Goal: Task Accomplishment & Management: Manage account settings

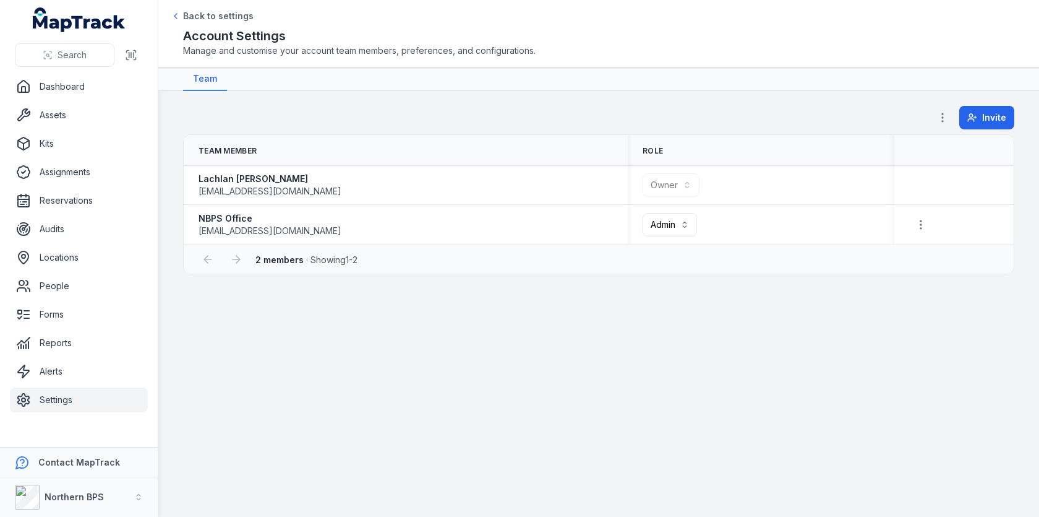
click at [346, 333] on main "**********" at bounding box center [598, 304] width 881 height 426
click at [180, 353] on main "**********" at bounding box center [598, 304] width 881 height 426
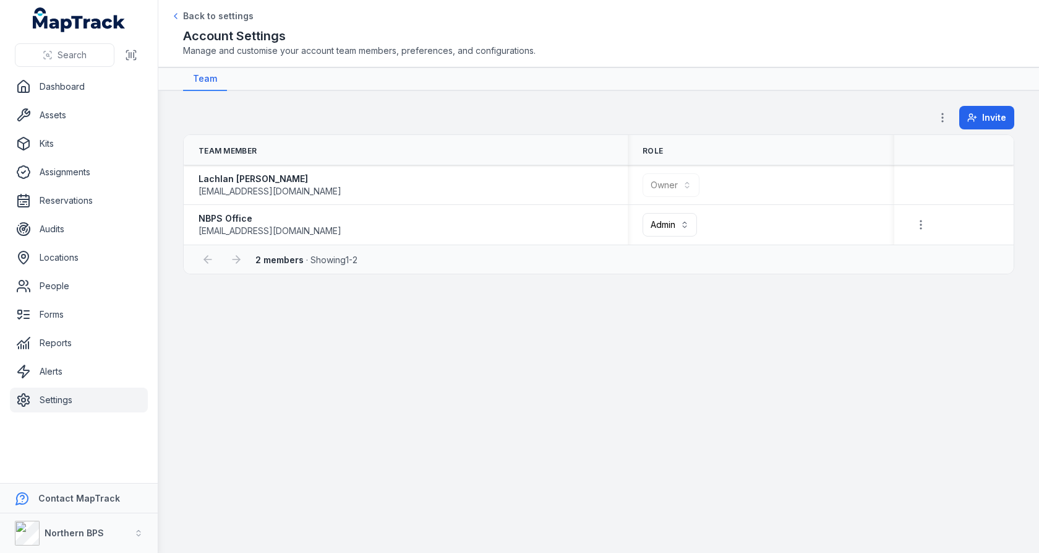
click at [478, 77] on nav "Team" at bounding box center [599, 79] width 832 height 24
click at [112, 123] on link "Assets" at bounding box center [79, 115] width 138 height 25
click at [402, 87] on nav "Team" at bounding box center [599, 79] width 832 height 24
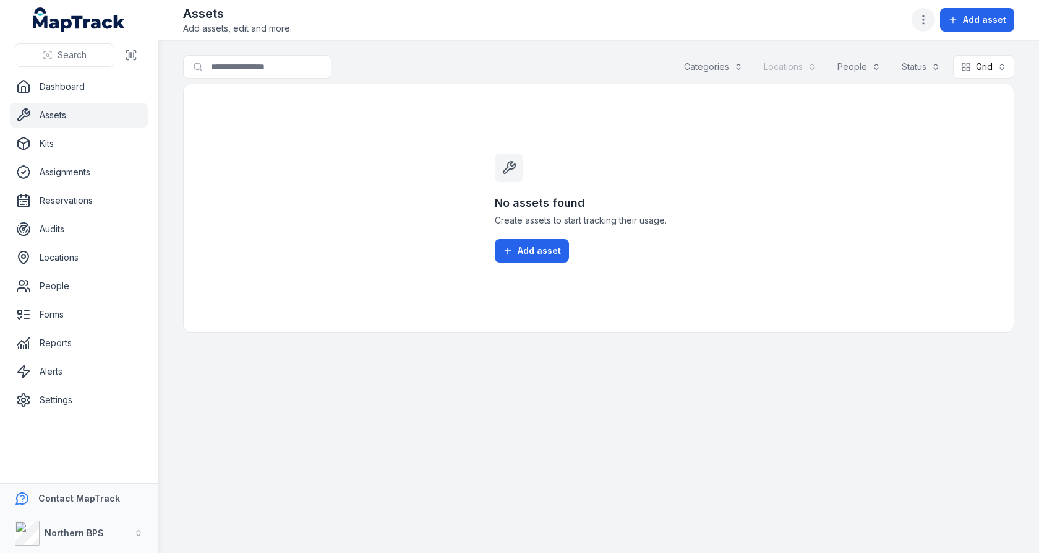
click at [921, 17] on icon "button" at bounding box center [924, 20] width 12 height 12
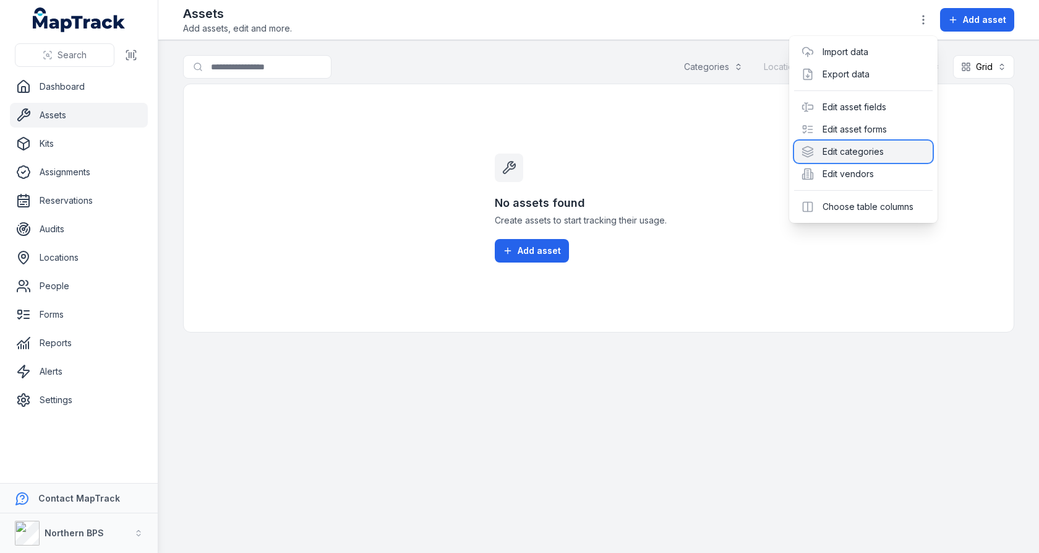
click at [848, 159] on div "Edit categories" at bounding box center [863, 151] width 139 height 22
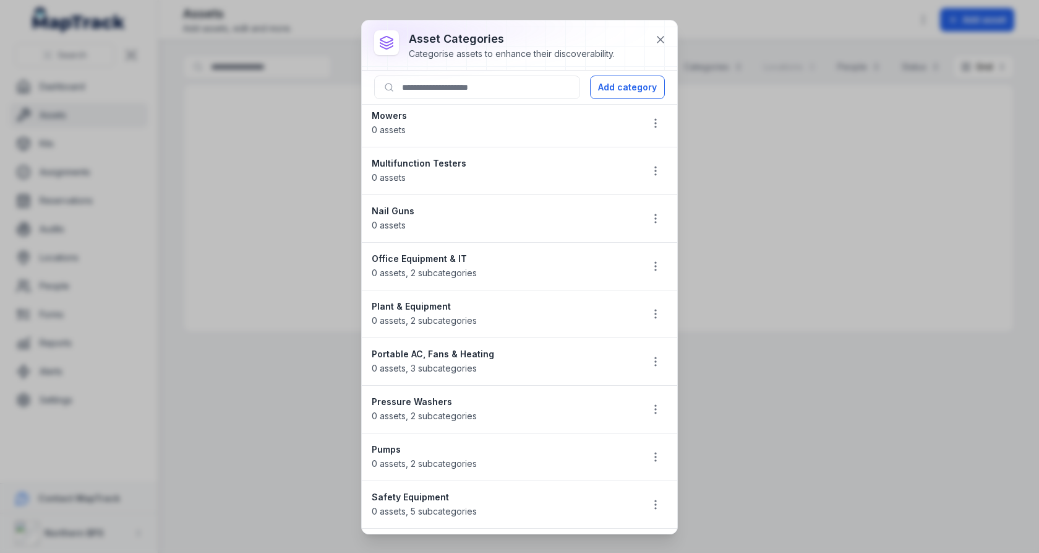
scroll to position [1547, 0]
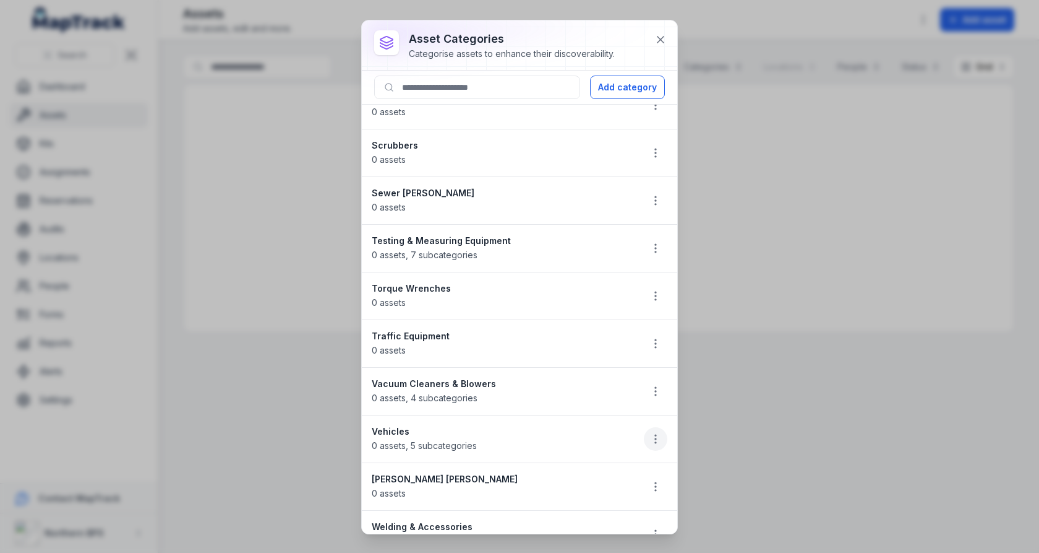
click at [656, 434] on circle "button" at bounding box center [655, 434] width 1 height 1
click at [573, 496] on div "Delete" at bounding box center [593, 503] width 139 height 22
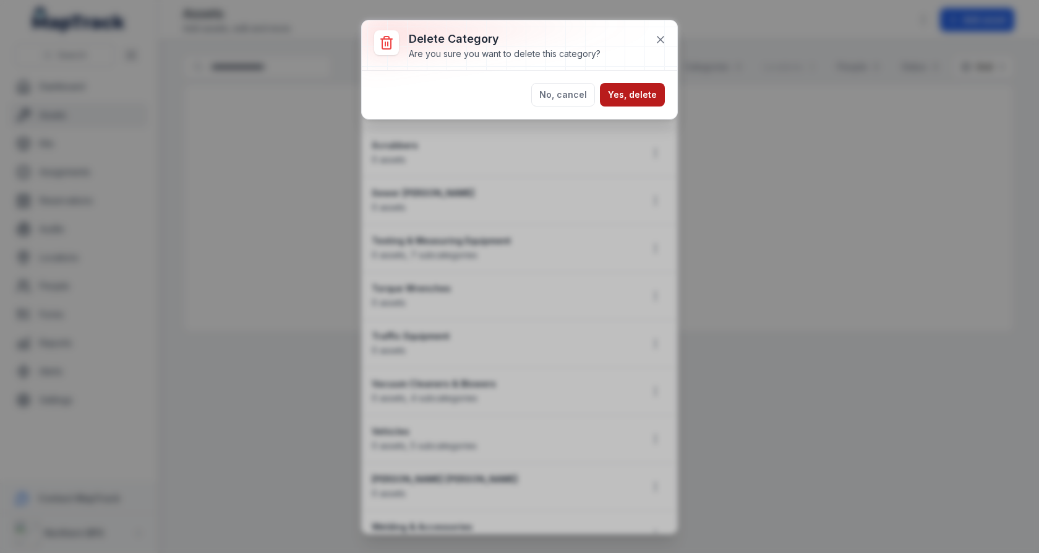
click at [629, 85] on button "Yes, delete" at bounding box center [632, 95] width 65 height 24
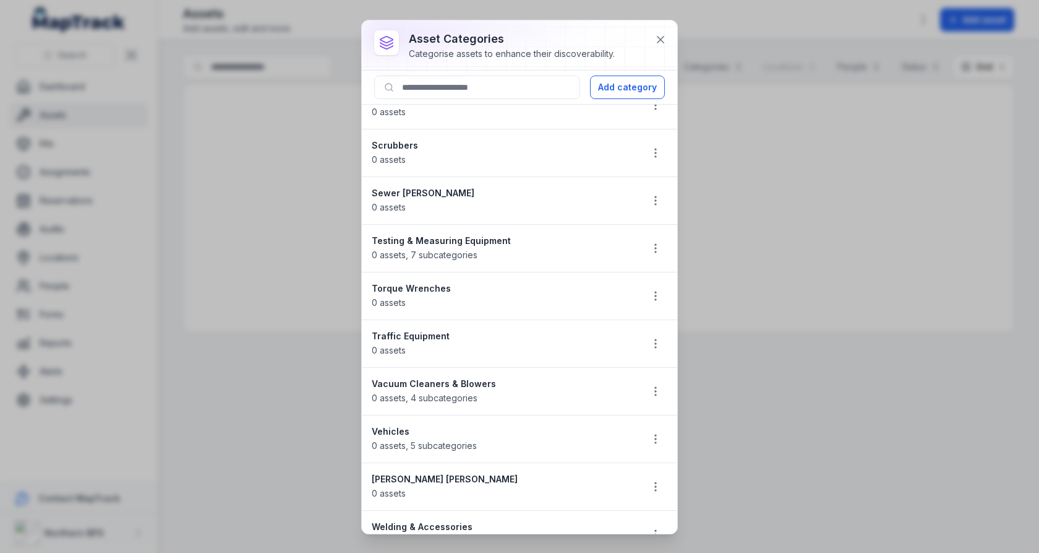
scroll to position [1499, 0]
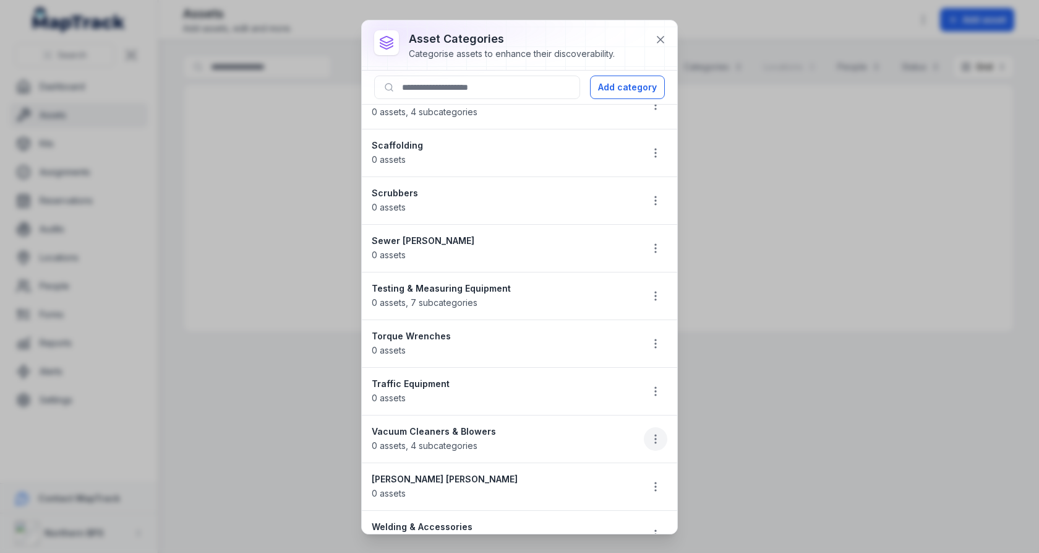
click at [660, 432] on icon "button" at bounding box center [656, 438] width 12 height 12
click at [579, 497] on div "Delete" at bounding box center [593, 503] width 139 height 22
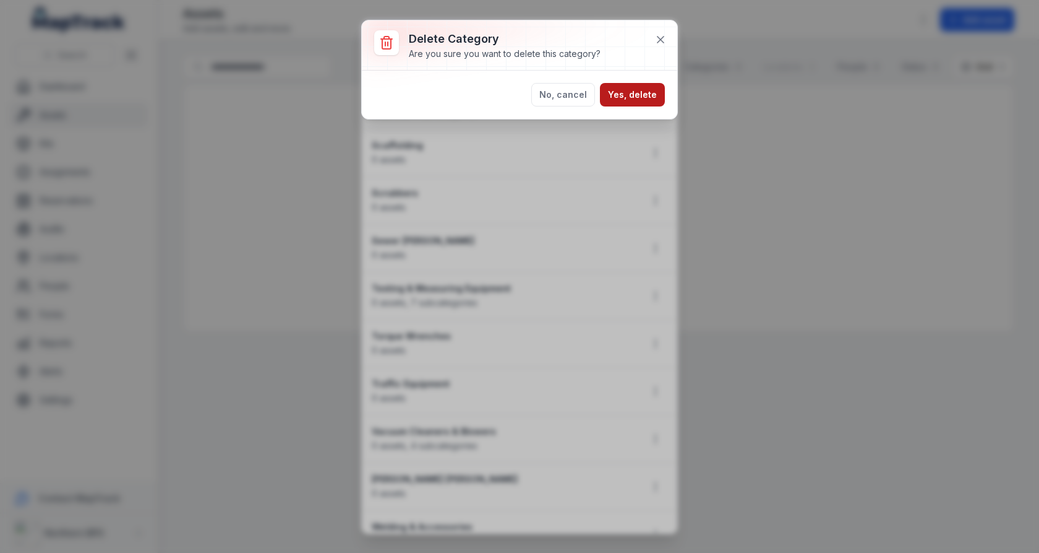
click at [620, 88] on button "Yes, delete" at bounding box center [632, 95] width 65 height 24
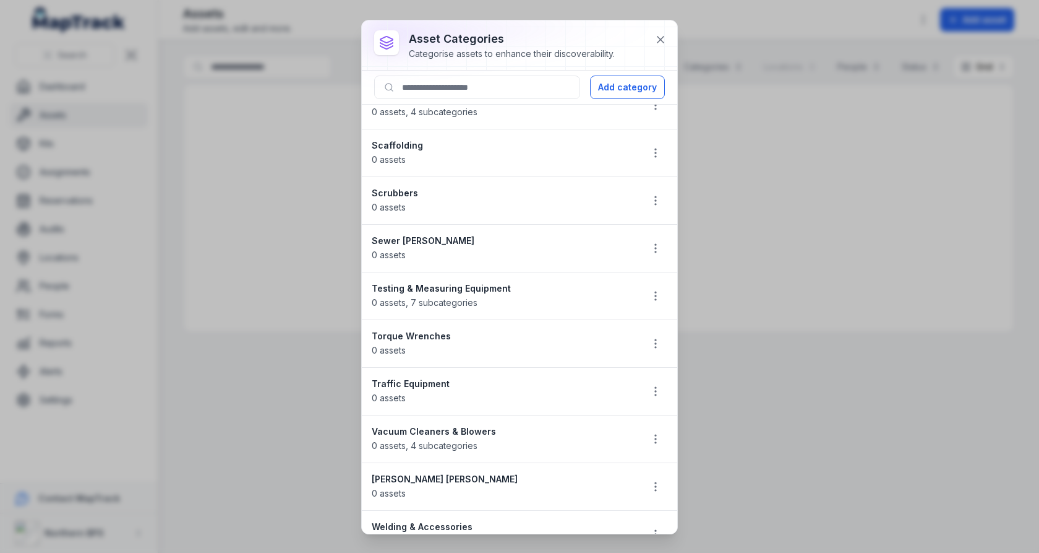
scroll to position [1452, 0]
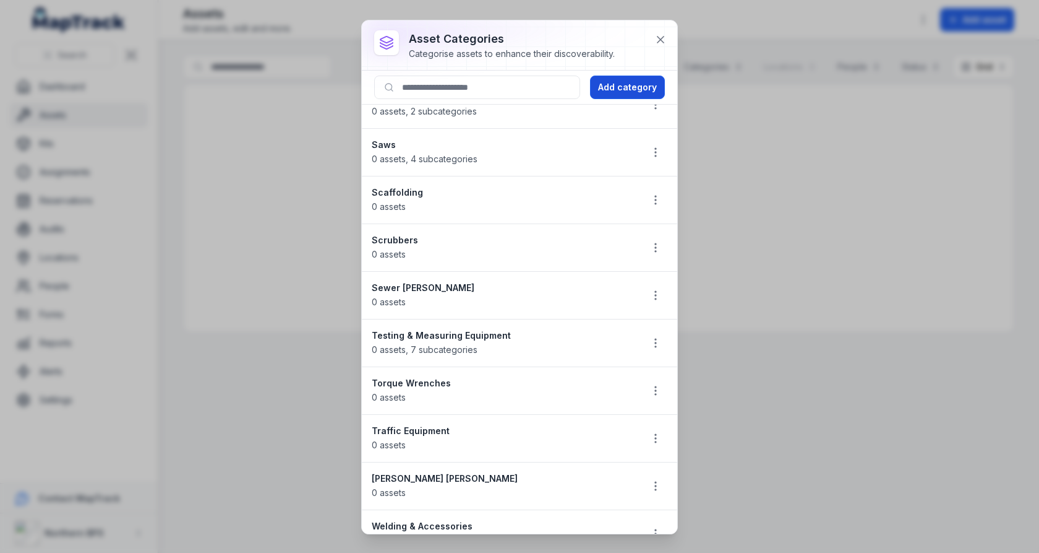
click at [639, 97] on button "Add category" at bounding box center [627, 87] width 75 height 24
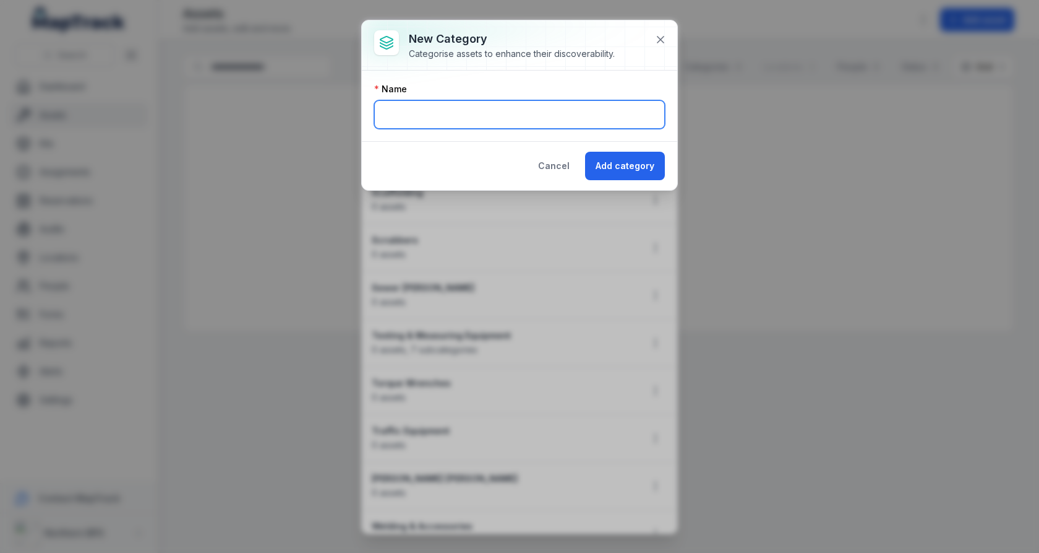
click at [528, 124] on input "text" at bounding box center [519, 114] width 291 height 28
type input "**********"
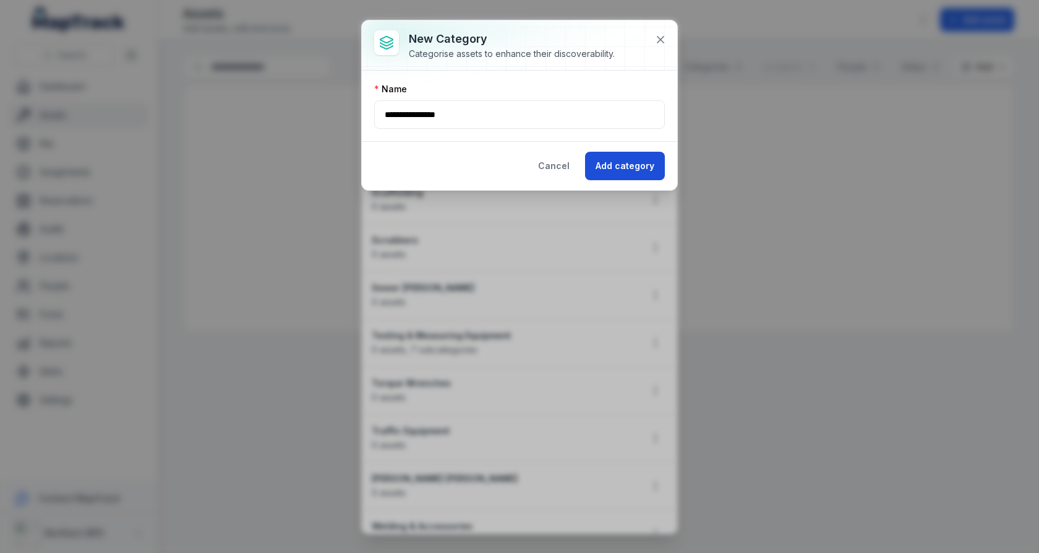
click at [638, 177] on button "Add category" at bounding box center [625, 166] width 80 height 28
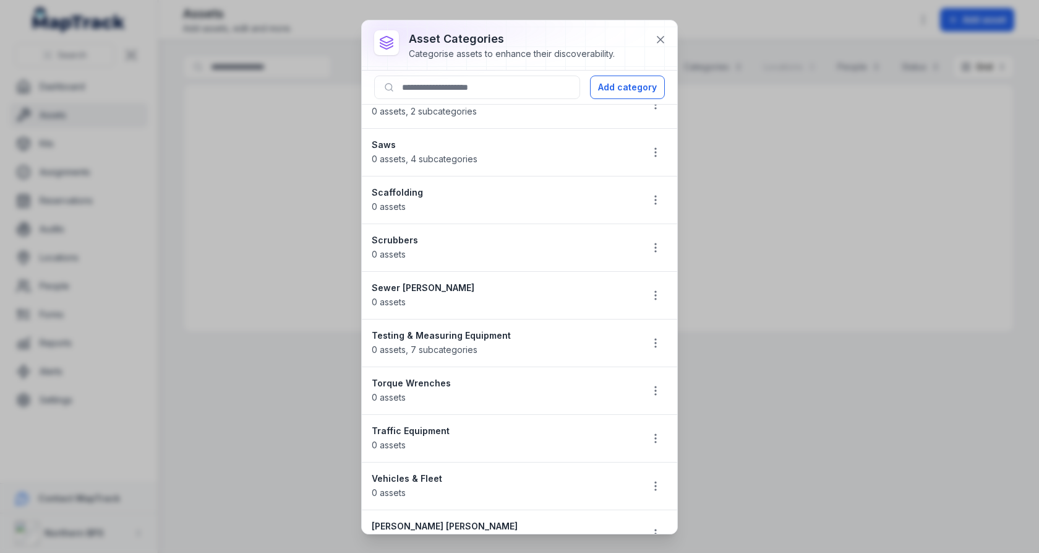
scroll to position [1499, 0]
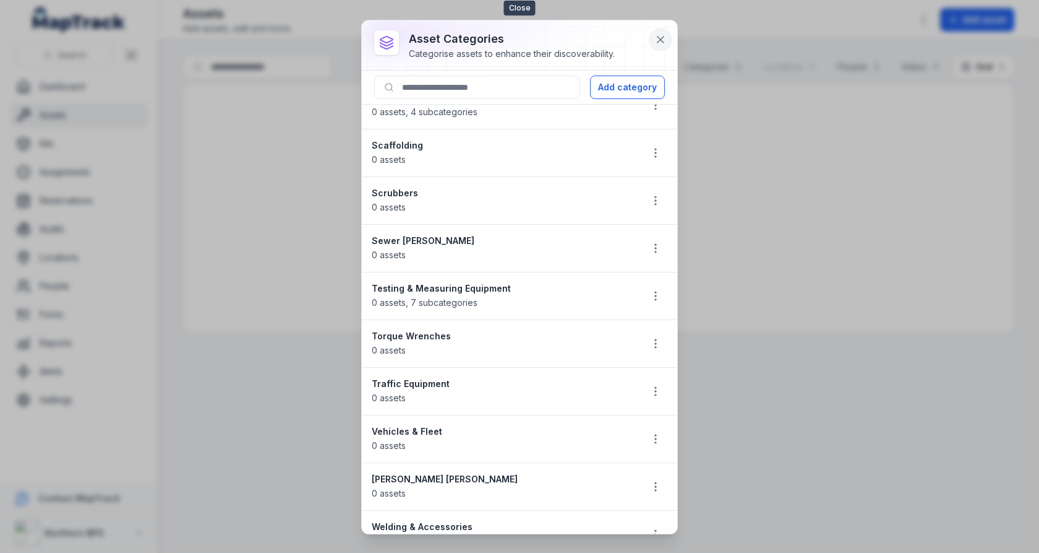
click at [664, 43] on icon at bounding box center [661, 39] width 12 height 12
